Goal: Obtain resource: Download file/media

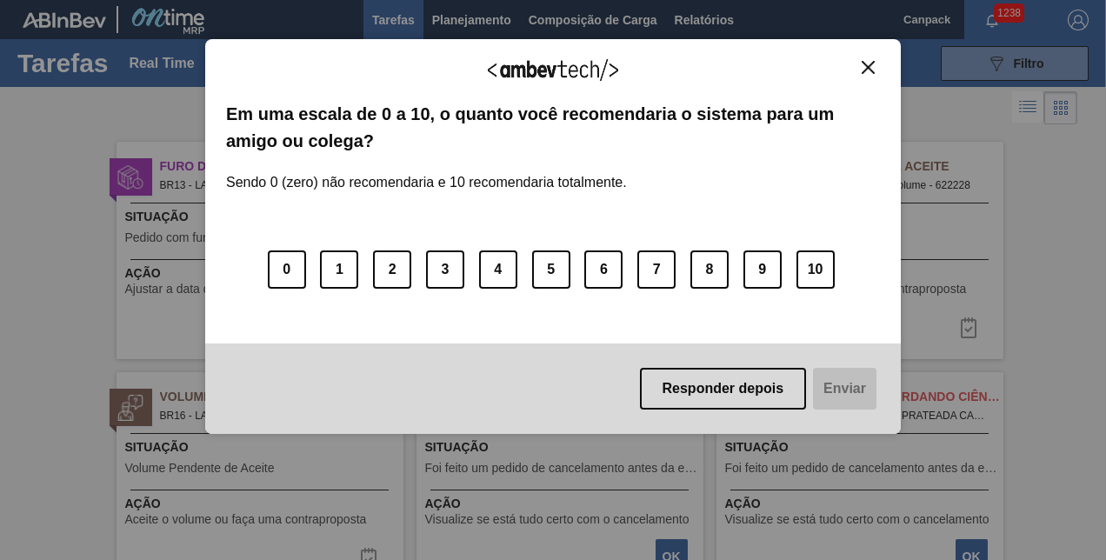
click at [861, 63] on button "Close" at bounding box center [868, 67] width 23 height 15
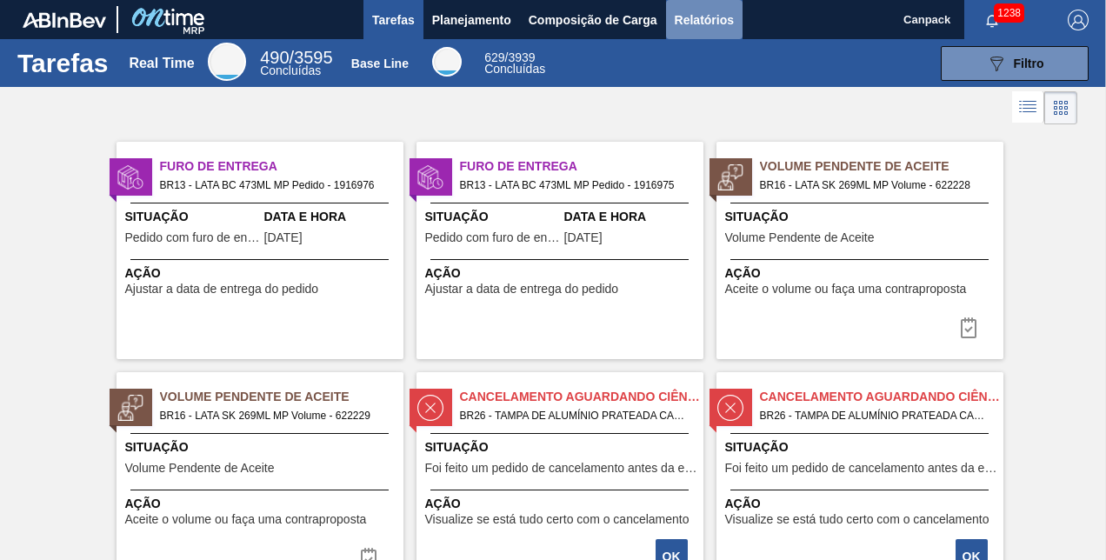
click at [690, 26] on span "Relatórios" at bounding box center [704, 20] width 59 height 21
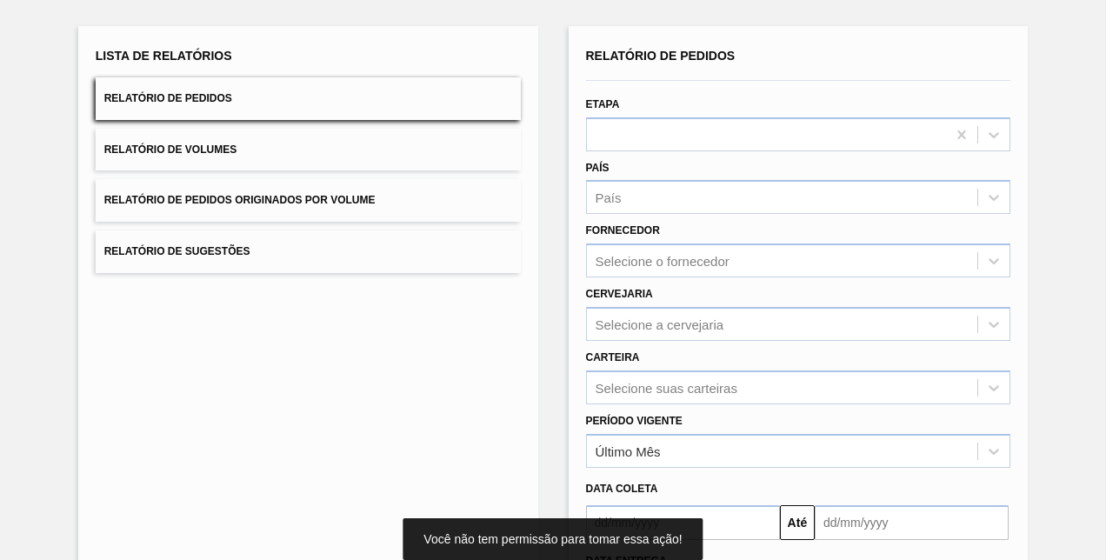
scroll to position [243, 0]
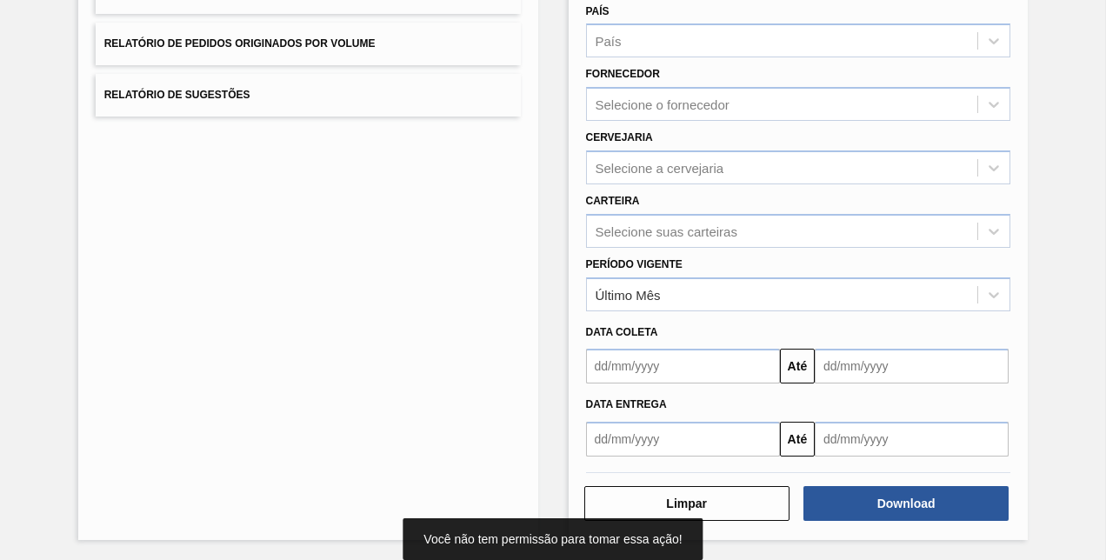
click at [685, 377] on input "text" at bounding box center [683, 366] width 194 height 35
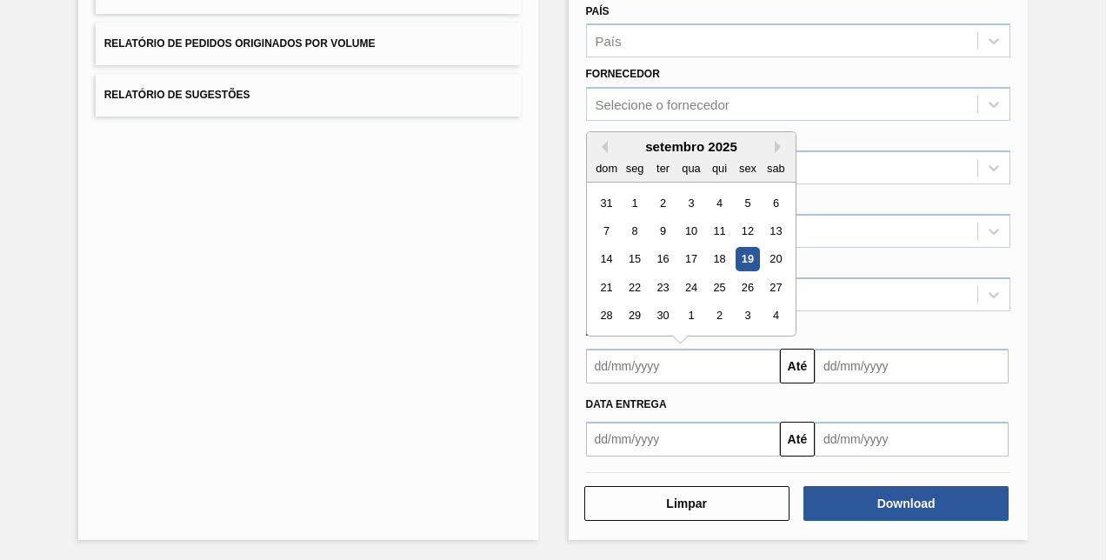
click at [753, 262] on div "19" at bounding box center [747, 259] width 23 height 23
type input "[DATE]"
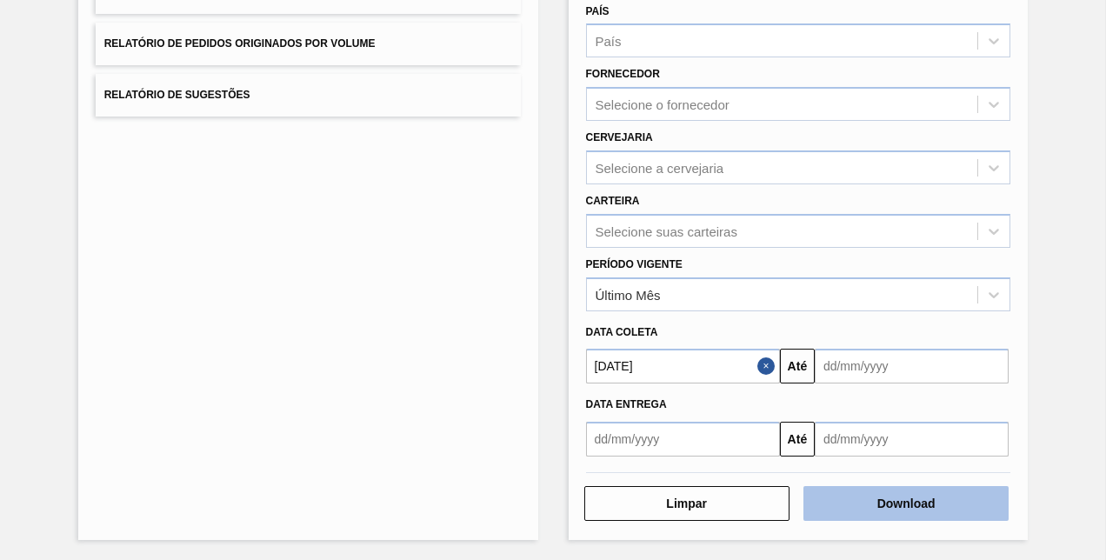
click at [910, 504] on button "Download" at bounding box center [906, 503] width 205 height 35
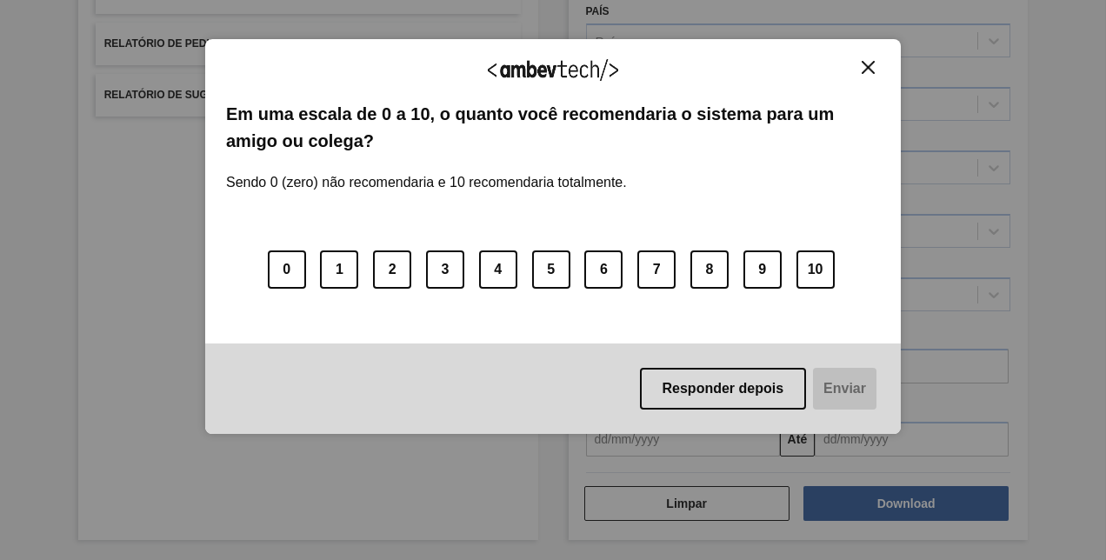
scroll to position [0, 0]
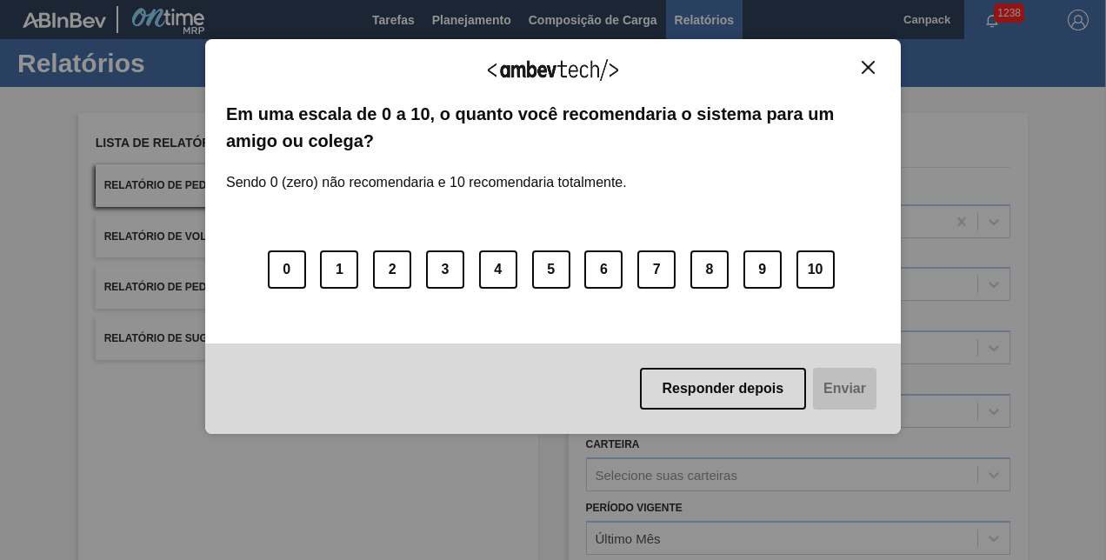
click at [864, 64] on img "Close" at bounding box center [868, 67] width 13 height 13
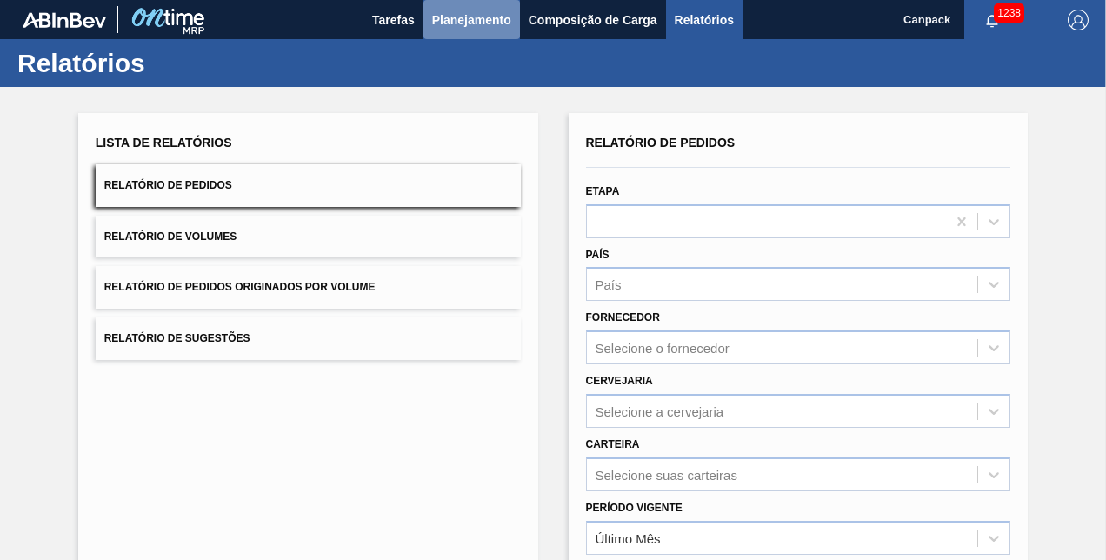
click at [488, 23] on span "Planejamento" at bounding box center [471, 20] width 79 height 21
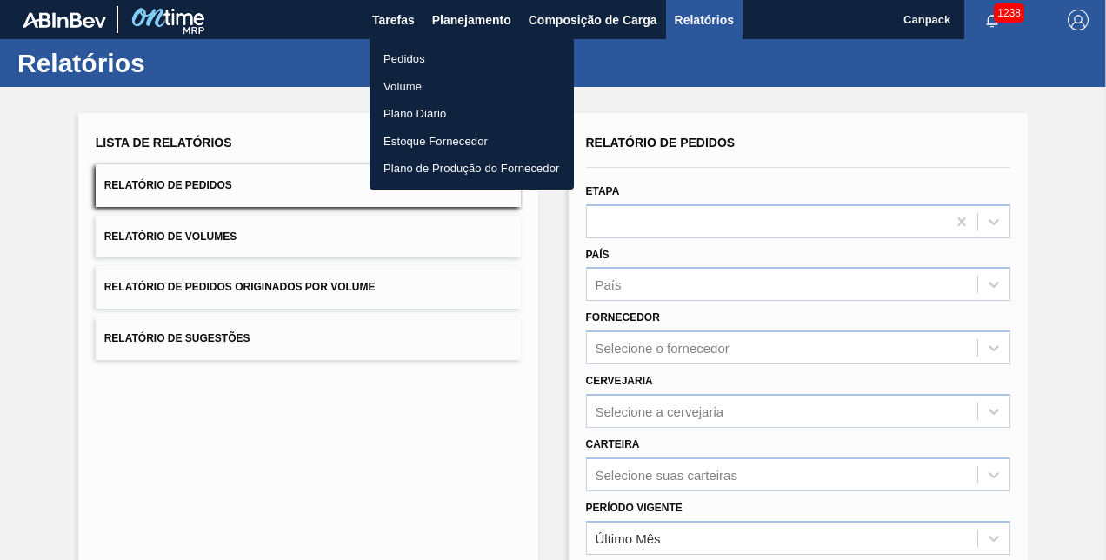
click at [417, 61] on li "Pedidos" at bounding box center [472, 59] width 204 height 28
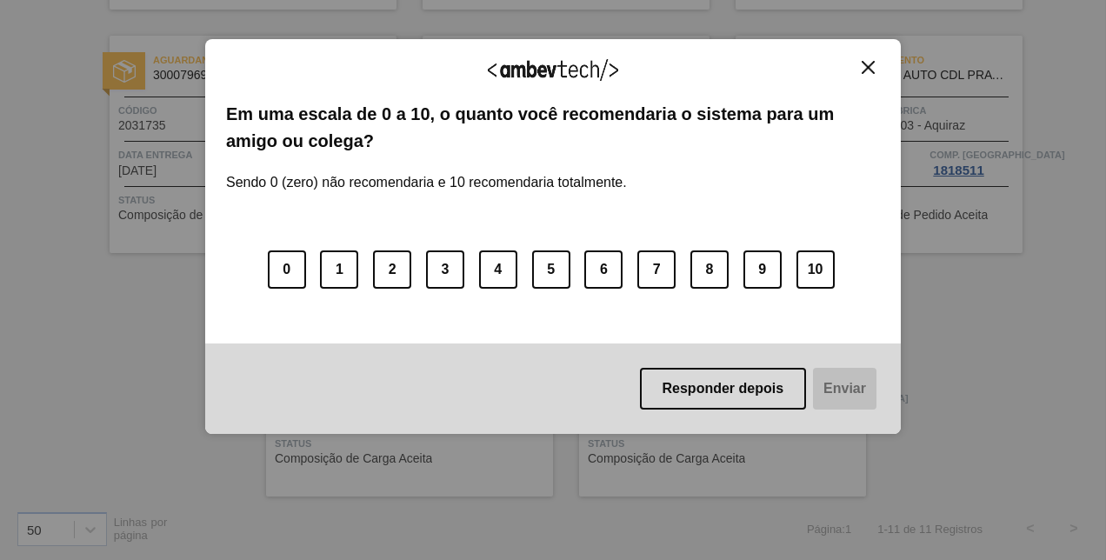
scroll to position [83, 0]
